Goal: Transaction & Acquisition: Purchase product/service

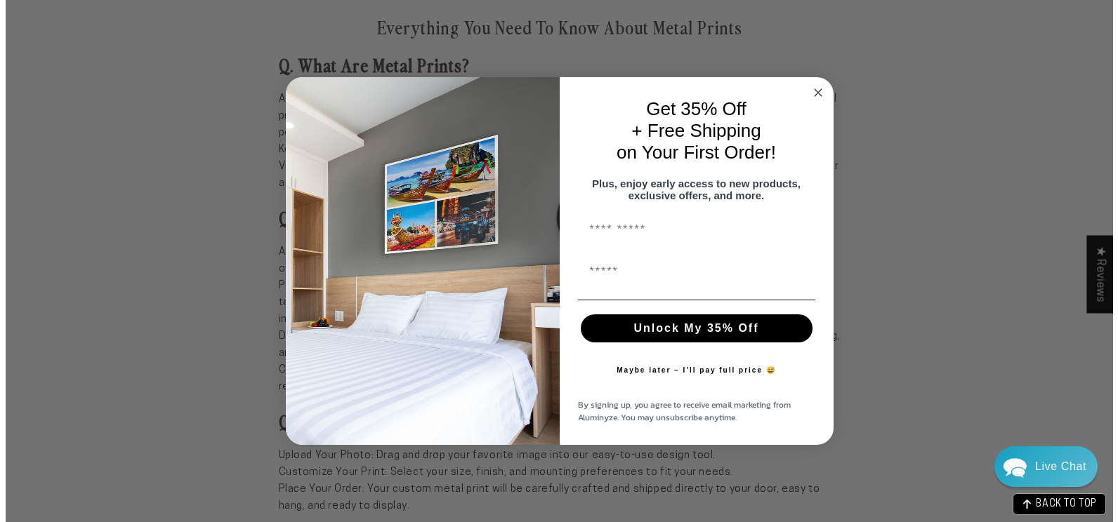
scroll to position [1131, 0]
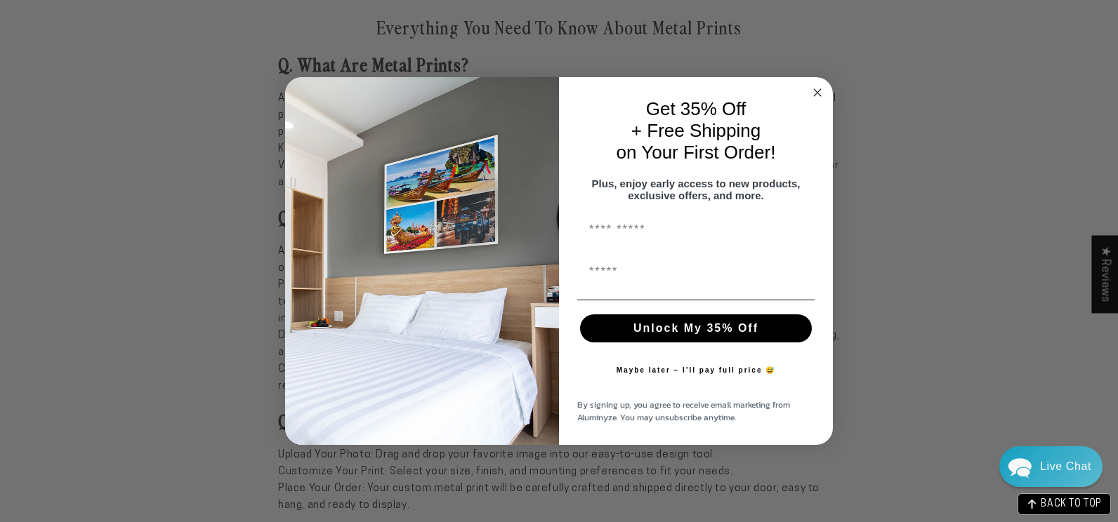
click at [824, 92] on icon "Close dialog" at bounding box center [817, 92] width 17 height 17
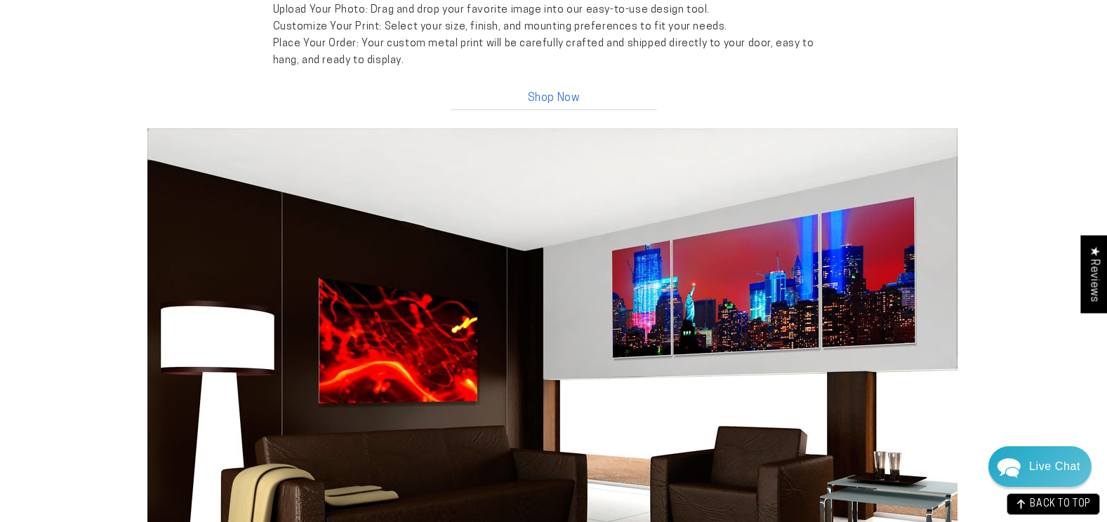
scroll to position [1545, 0]
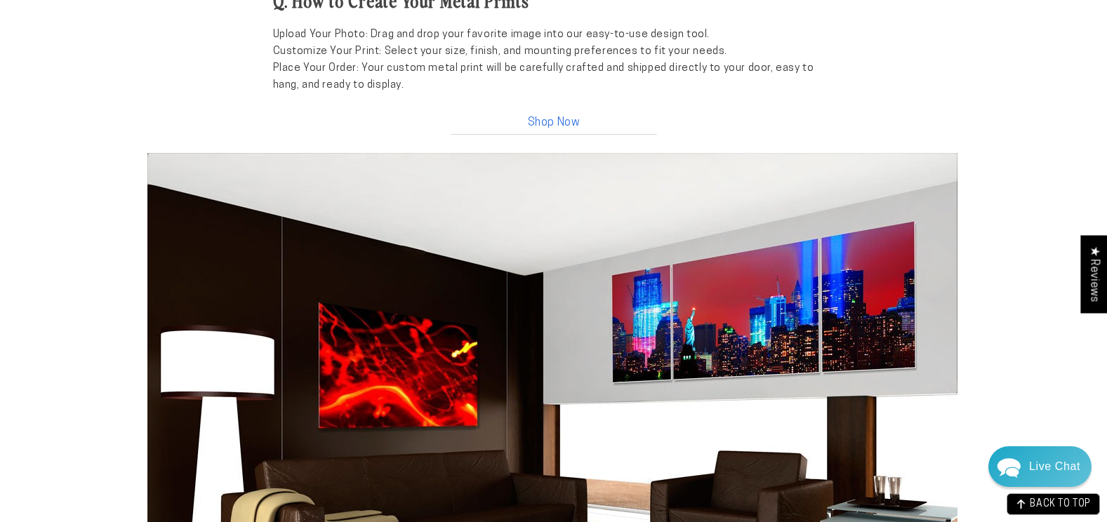
click at [560, 121] on link "Shop Now" at bounding box center [554, 120] width 211 height 30
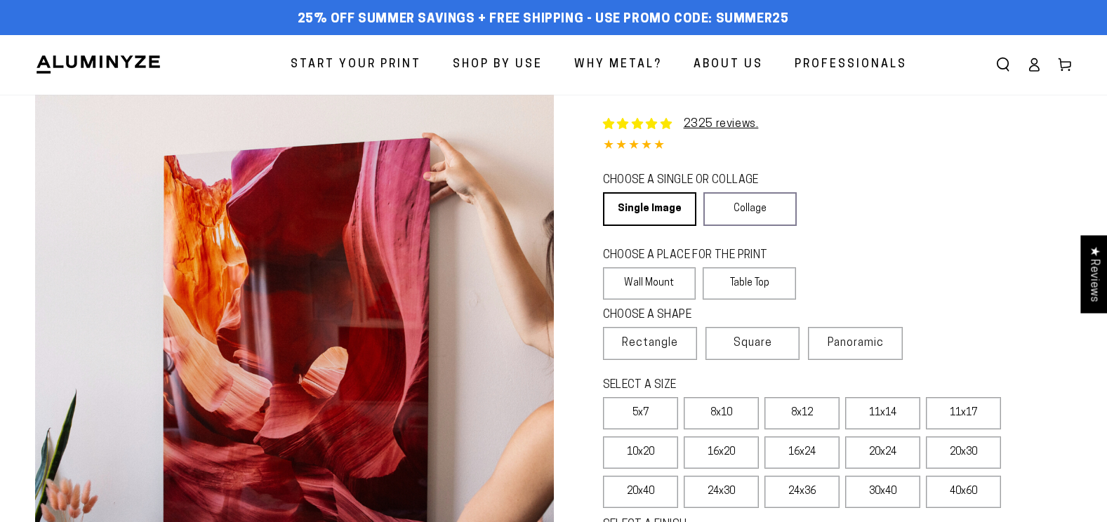
select select "**********"
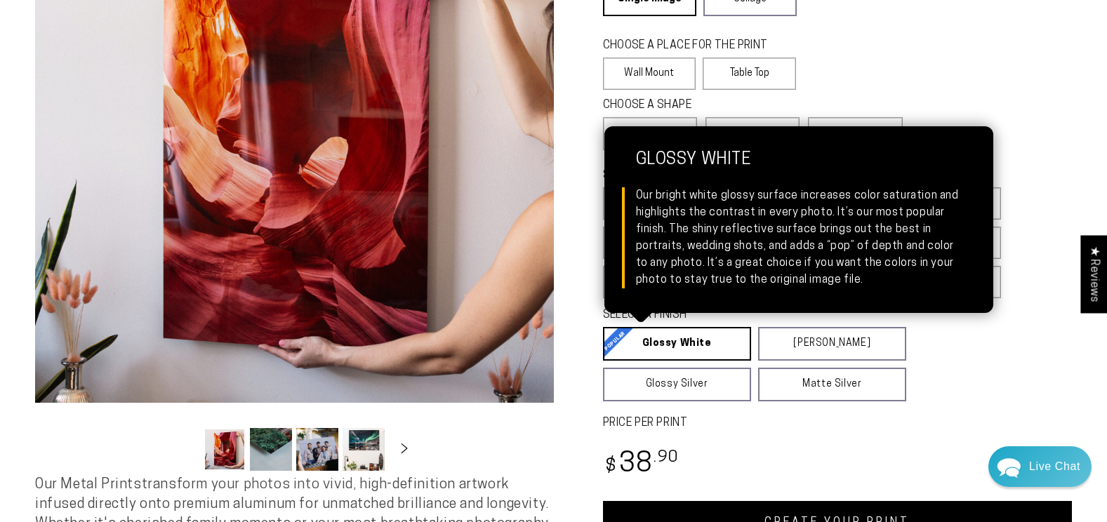
scroll to position [211, 0]
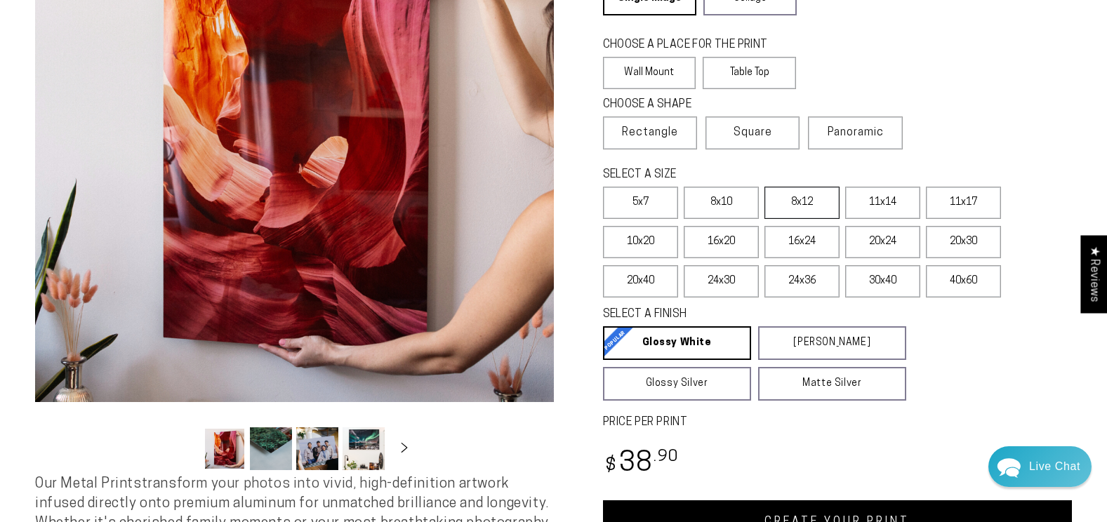
click at [807, 200] on label "8x12" at bounding box center [802, 203] width 75 height 32
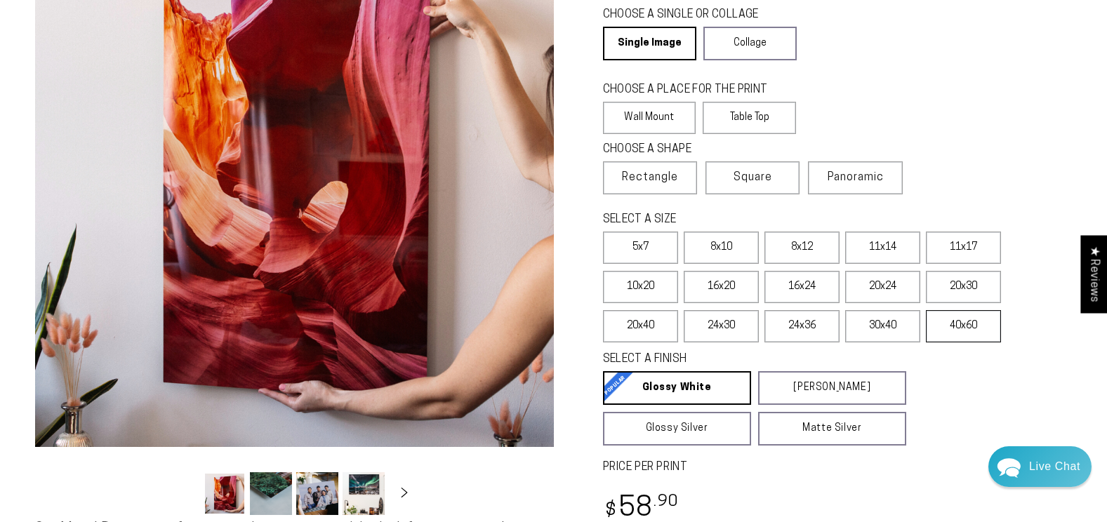
scroll to position [140, 0]
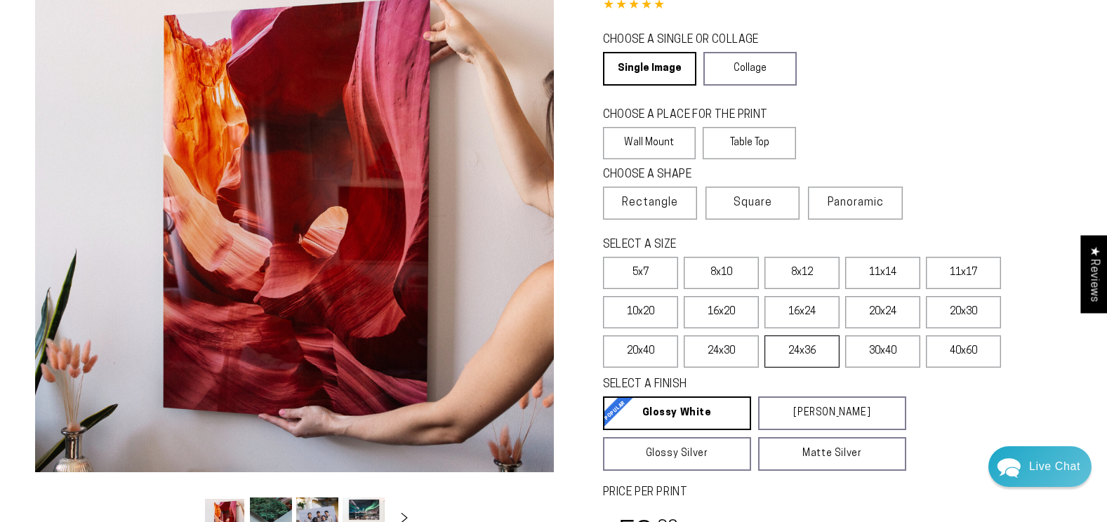
click at [797, 357] on label "24x36" at bounding box center [802, 352] width 75 height 32
